Goal: Entertainment & Leisure: Consume media (video, audio)

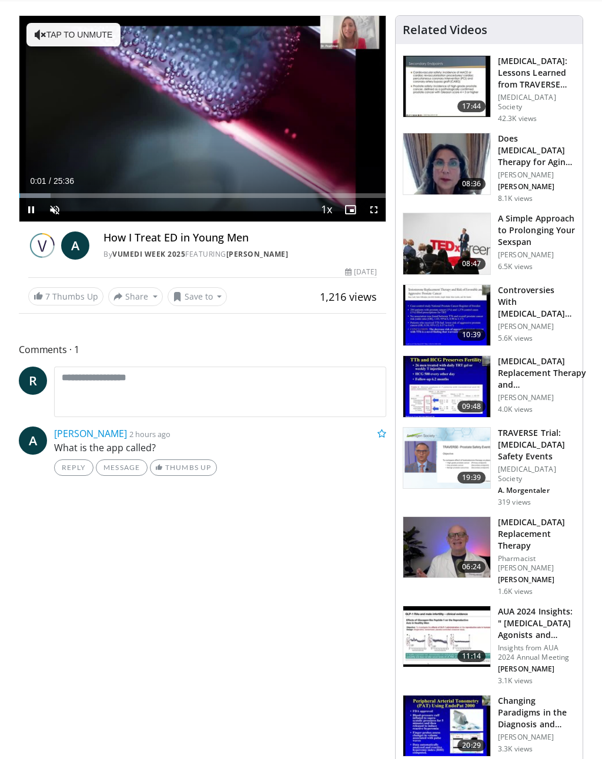
scroll to position [78, 0]
